Goal: Task Accomplishment & Management: Manage account settings

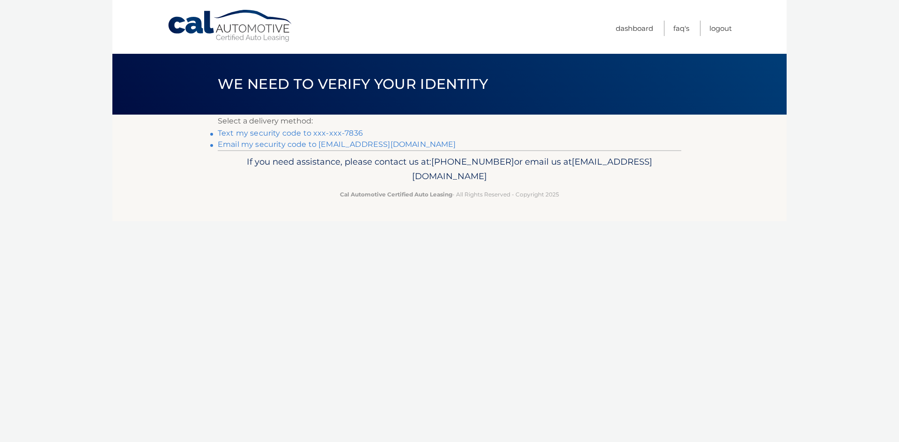
click at [299, 131] on link "Text my security code to xxx-xxx-7836" at bounding box center [290, 133] width 145 height 9
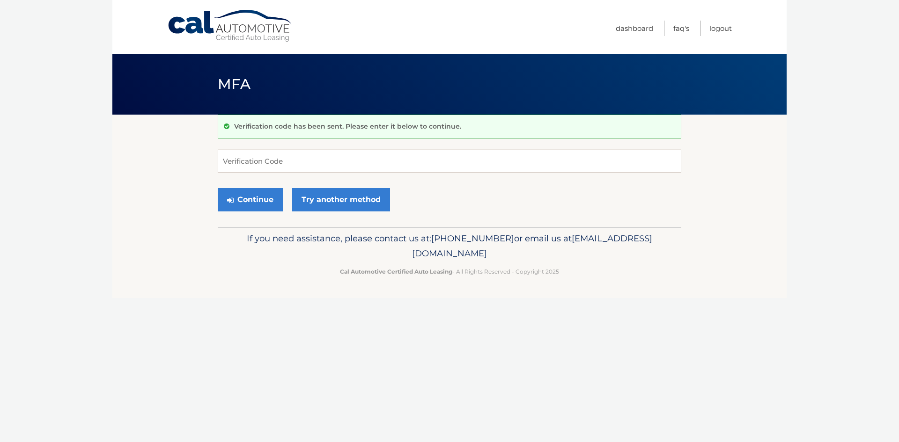
click at [309, 164] on input "Verification Code" at bounding box center [449, 161] width 463 height 23
type input "776762"
click at [269, 201] on button "Continue" at bounding box center [250, 199] width 65 height 23
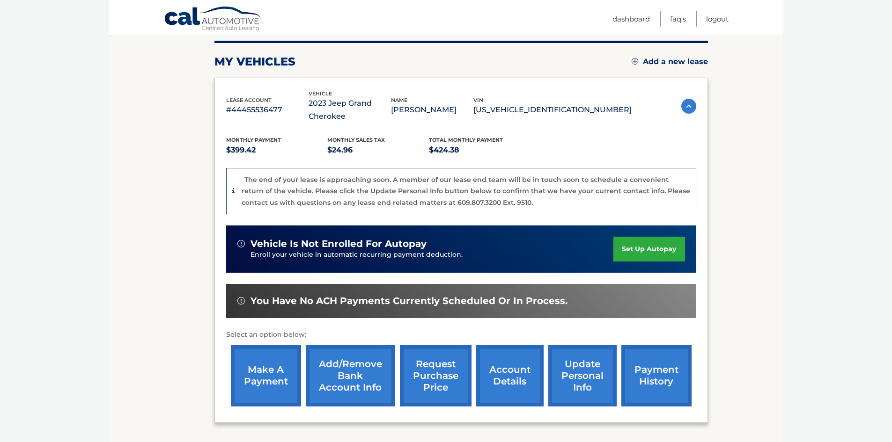
scroll to position [140, 0]
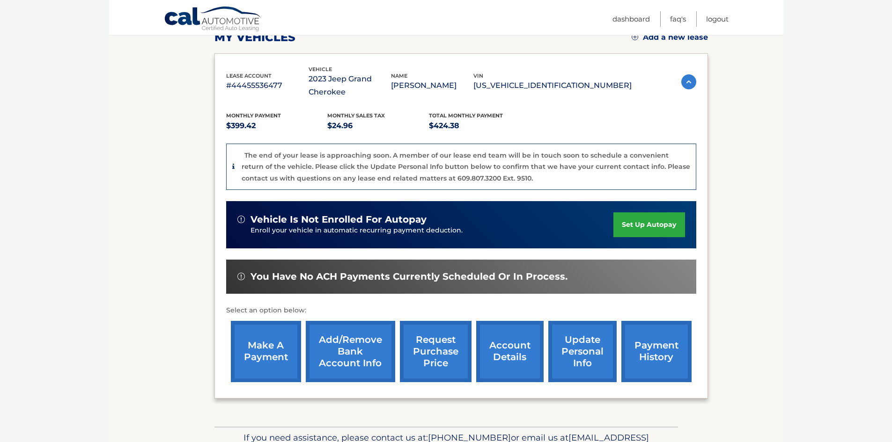
click at [342, 359] on link "Add/Remove bank account info" at bounding box center [350, 351] width 89 height 61
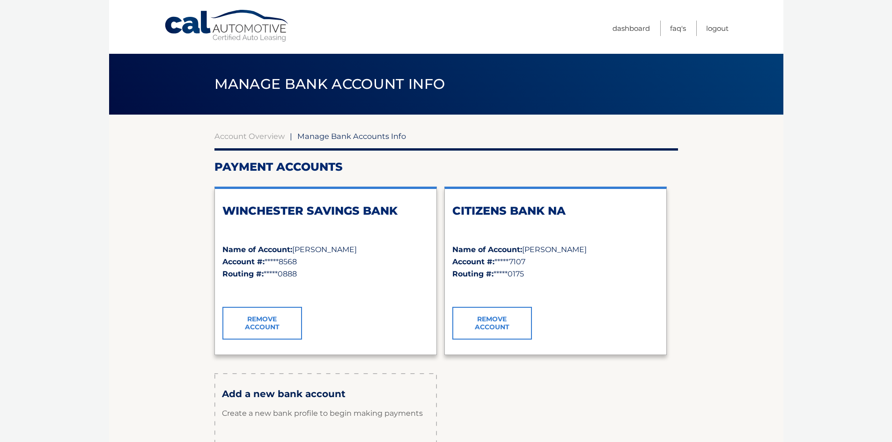
click at [250, 21] on link "Cal Automotive" at bounding box center [227, 25] width 126 height 33
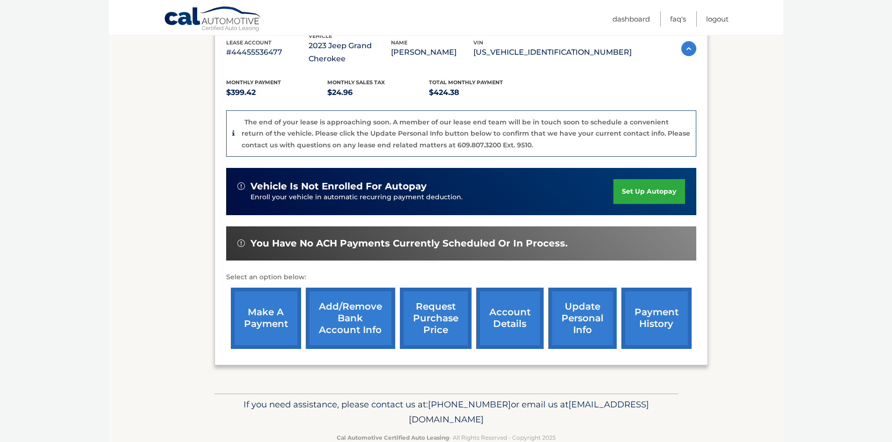
scroll to position [187, 0]
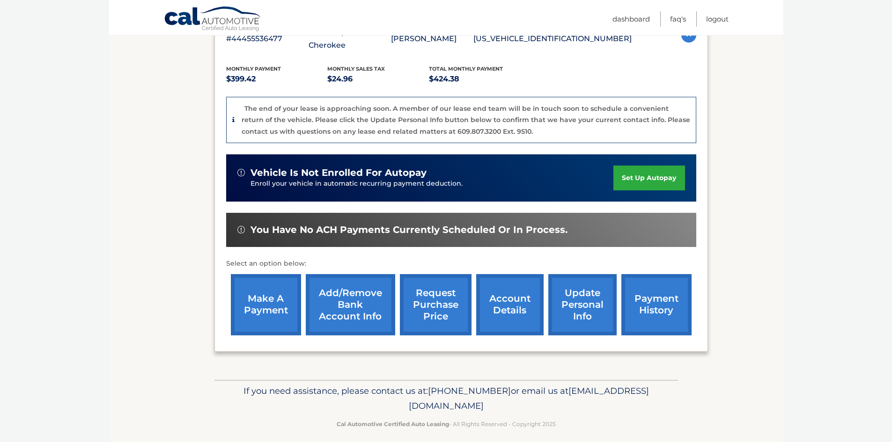
click at [277, 312] on link "make a payment" at bounding box center [266, 304] width 70 height 61
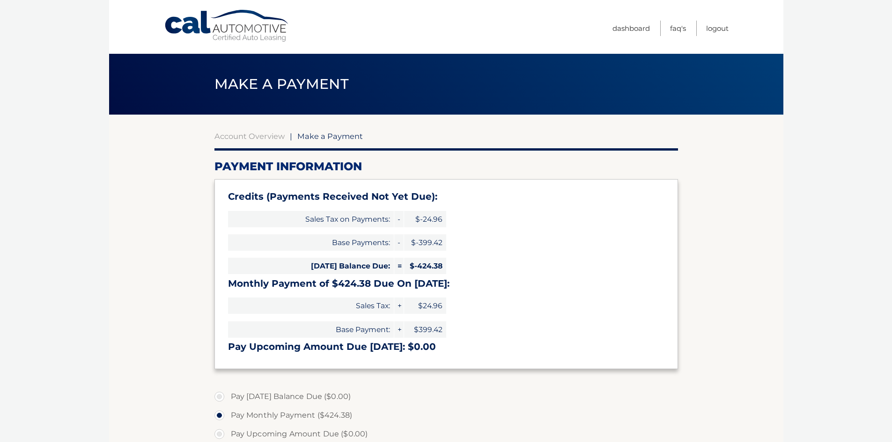
click at [556, 413] on label "Pay Monthly Payment ($424.38)" at bounding box center [445, 415] width 463 height 19
click at [228, 413] on input "Pay Monthly Payment ($424.38)" at bounding box center [222, 413] width 9 height 15
